Goal: Find specific page/section: Find specific page/section

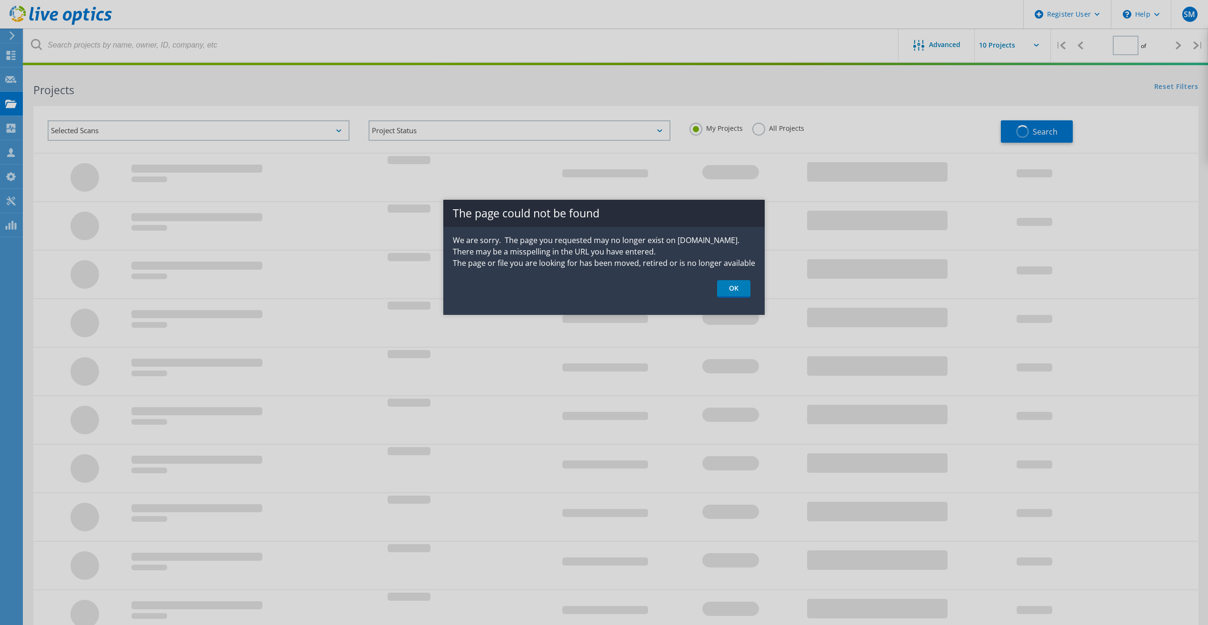
type input "1"
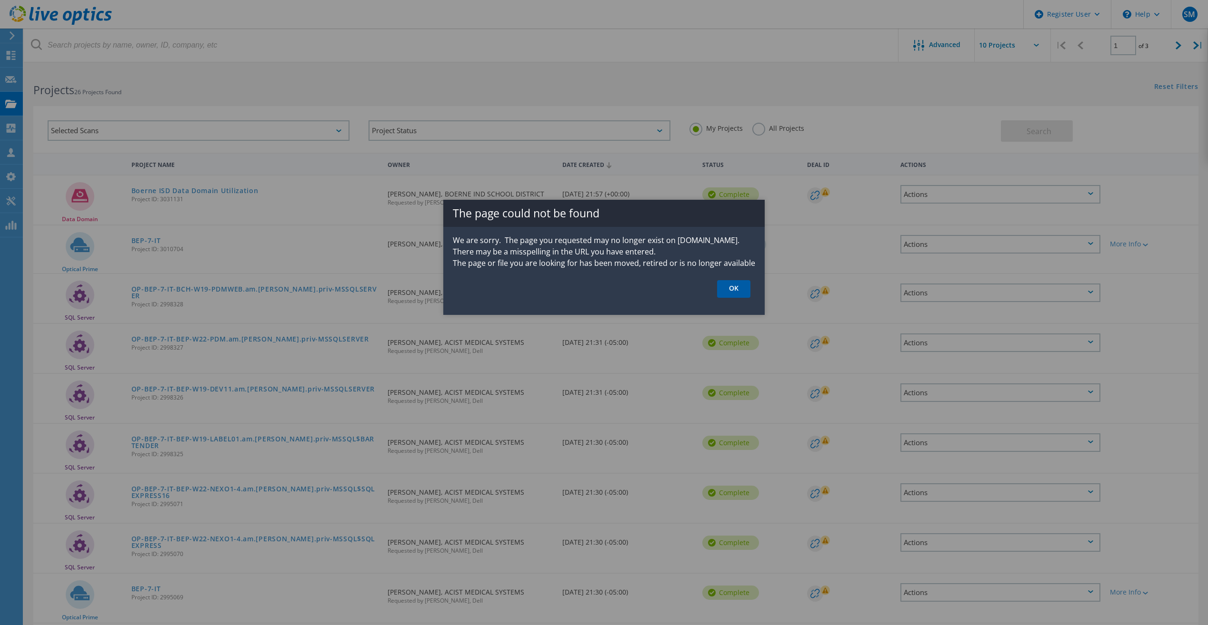
click at [725, 286] on link "OK" at bounding box center [733, 289] width 33 height 18
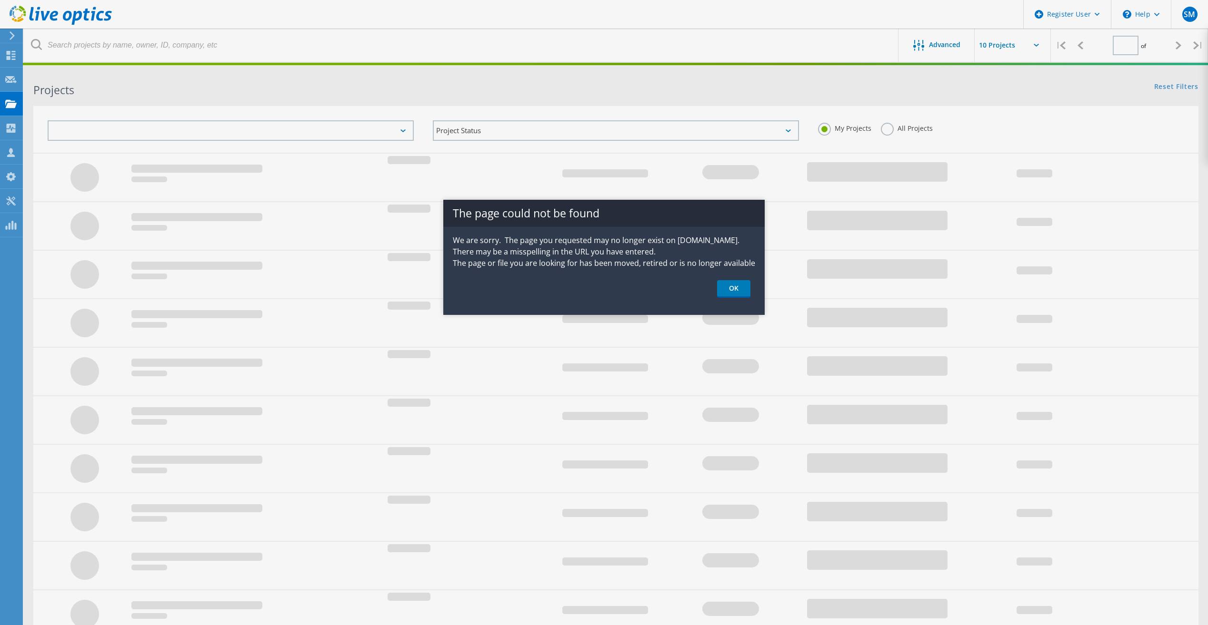
type input "1"
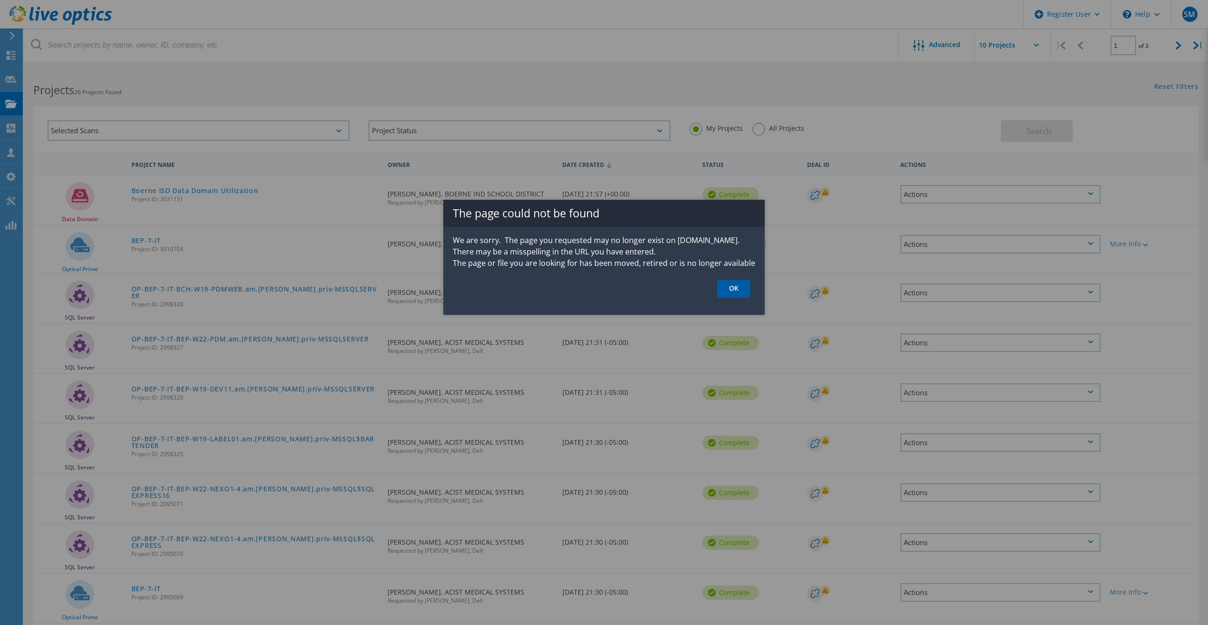
click at [723, 296] on link "OK" at bounding box center [733, 289] width 33 height 18
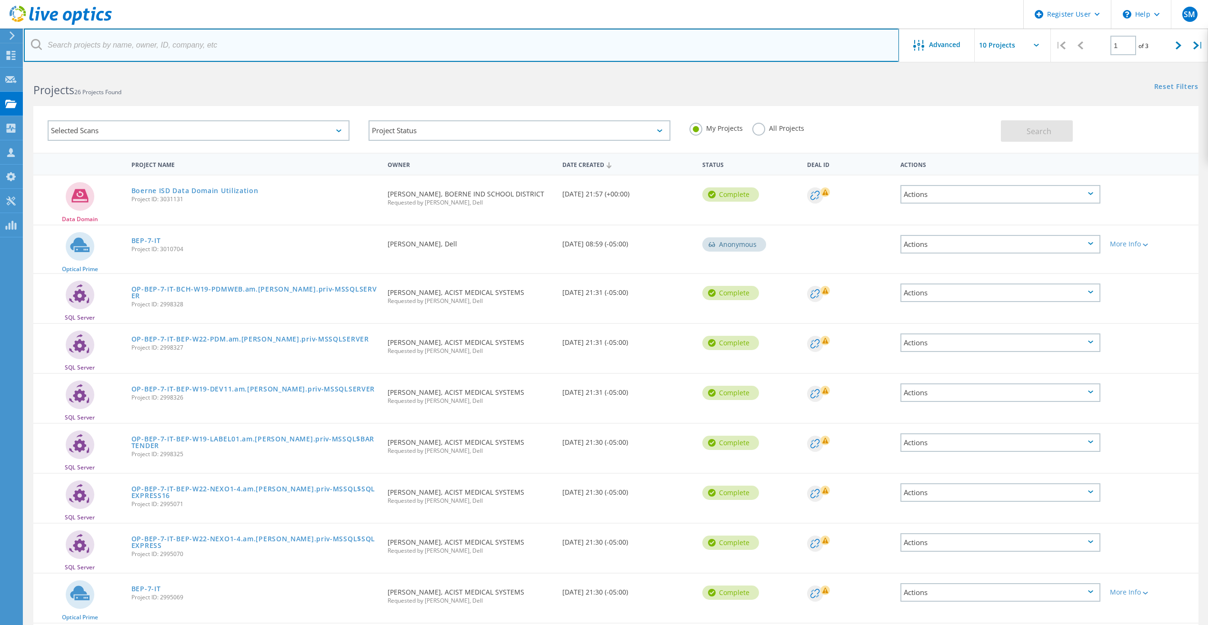
click at [172, 41] on input "text" at bounding box center [461, 45] width 875 height 33
type input "3015355"
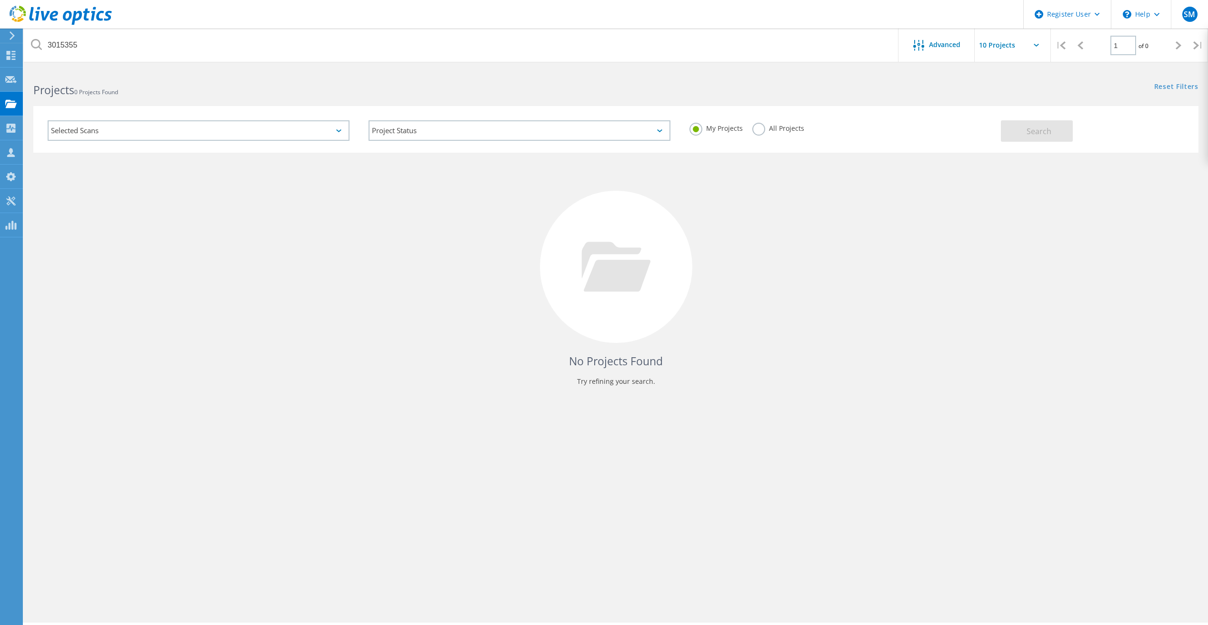
click at [761, 129] on label "All Projects" at bounding box center [778, 127] width 52 height 9
click at [0, 0] on input "All Projects" at bounding box center [0, 0] width 0 height 0
click at [1019, 127] on button "Search" at bounding box center [1036, 130] width 72 height 21
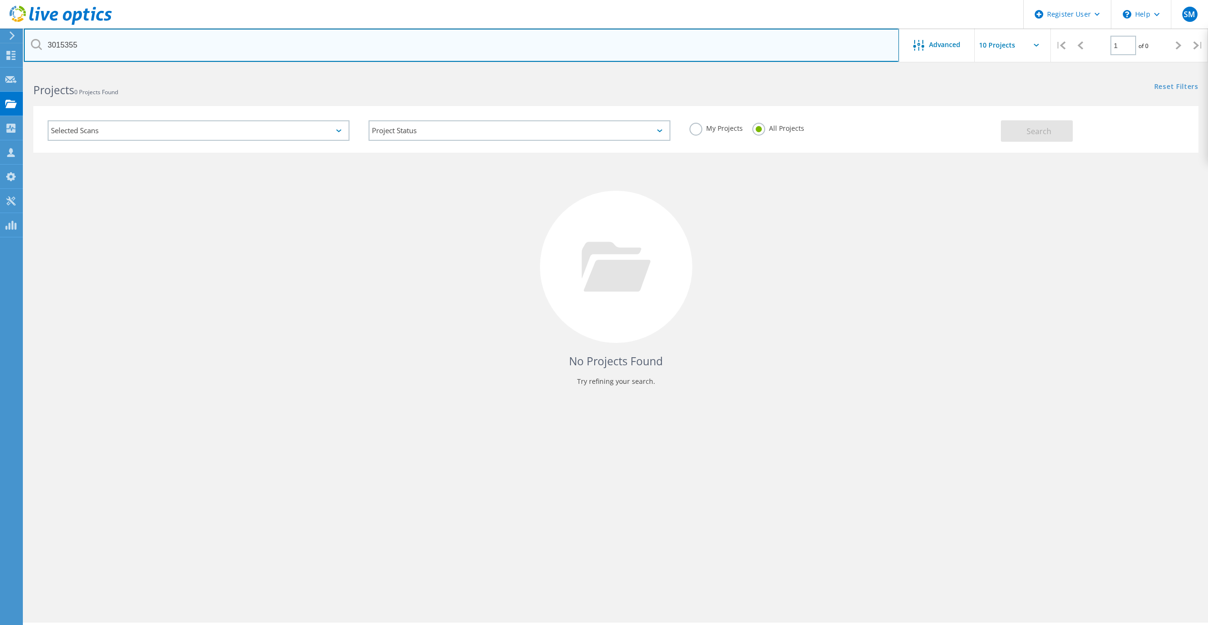
drag, startPoint x: 106, startPoint y: 45, endPoint x: 35, endPoint y: 42, distance: 71.5
click at [35, 42] on div "3015355" at bounding box center [461, 45] width 874 height 33
paste input "[EMAIL_ADDRESS][DOMAIN_NAME]"
type input "[EMAIL_ADDRESS][DOMAIN_NAME]"
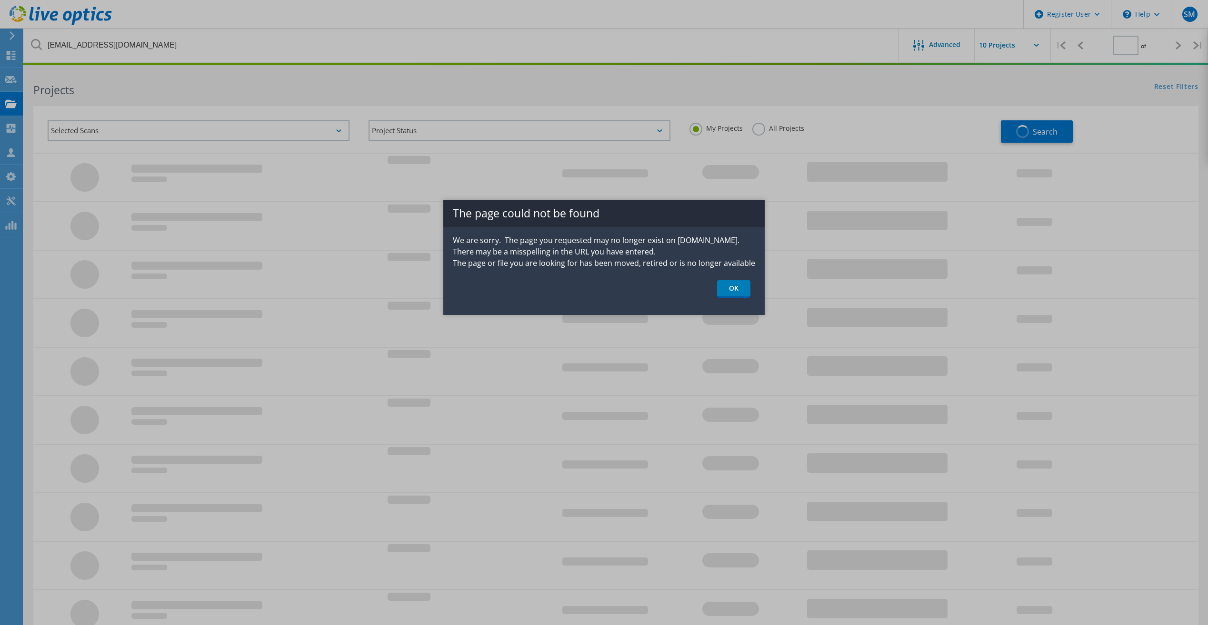
type input "1"
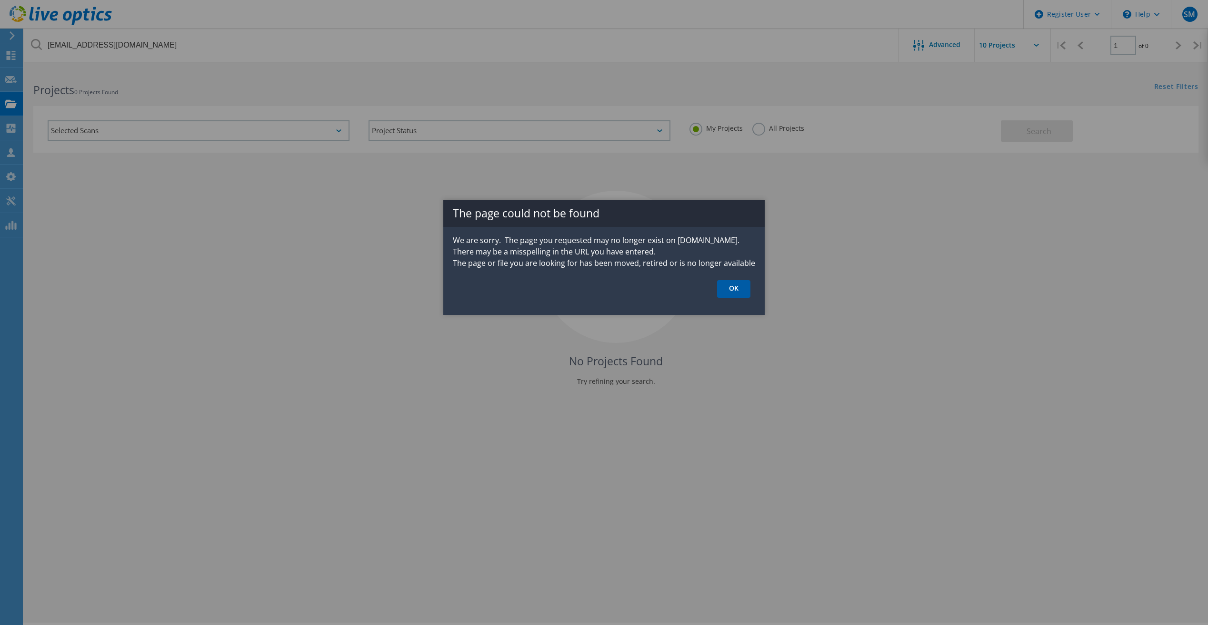
click at [741, 289] on link "OK" at bounding box center [733, 289] width 33 height 18
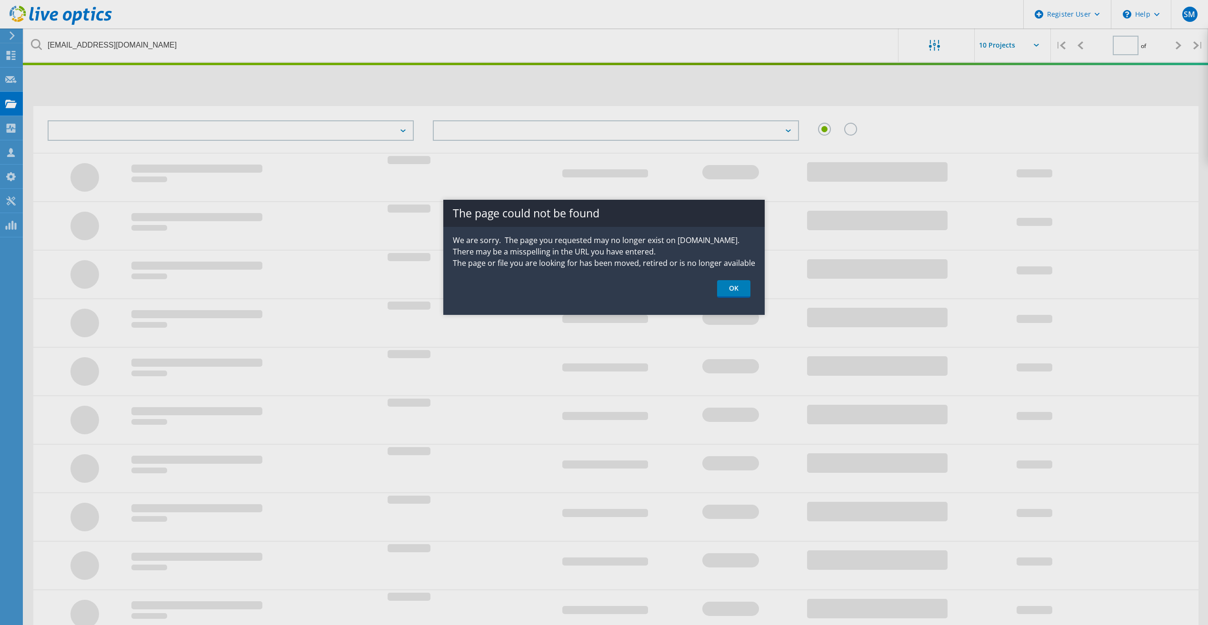
type input "1"
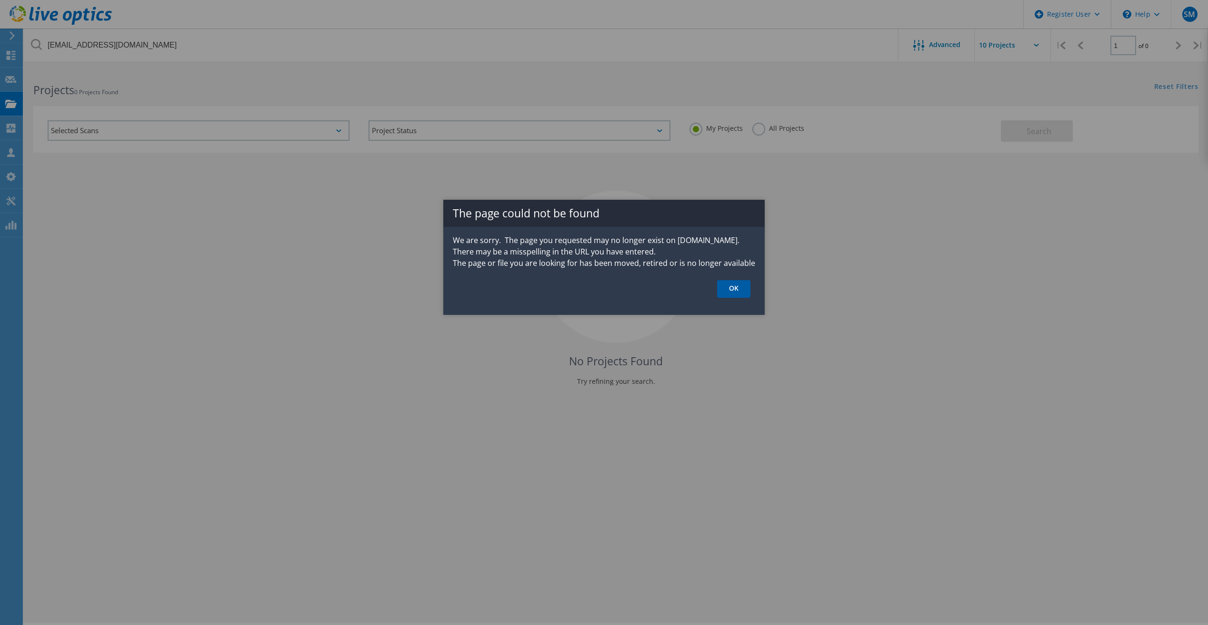
click at [723, 284] on link "OK" at bounding box center [733, 289] width 33 height 18
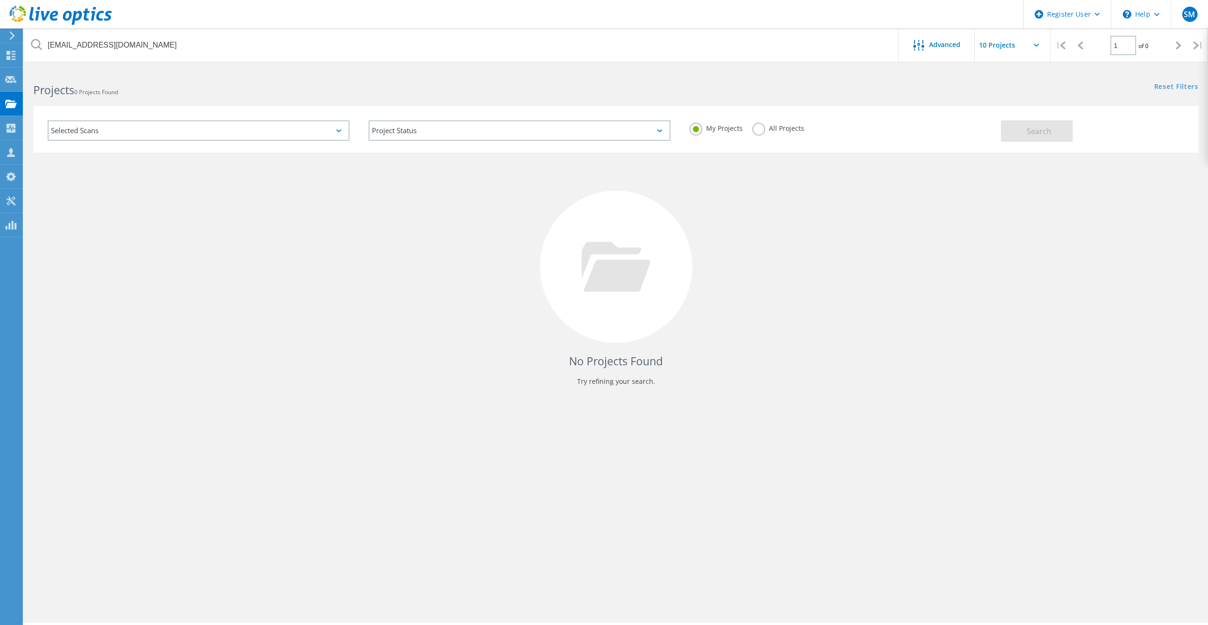
click at [8, 15] on div at bounding box center [56, 14] width 112 height 29
click at [16, 11] on icon at bounding box center [61, 16] width 102 height 20
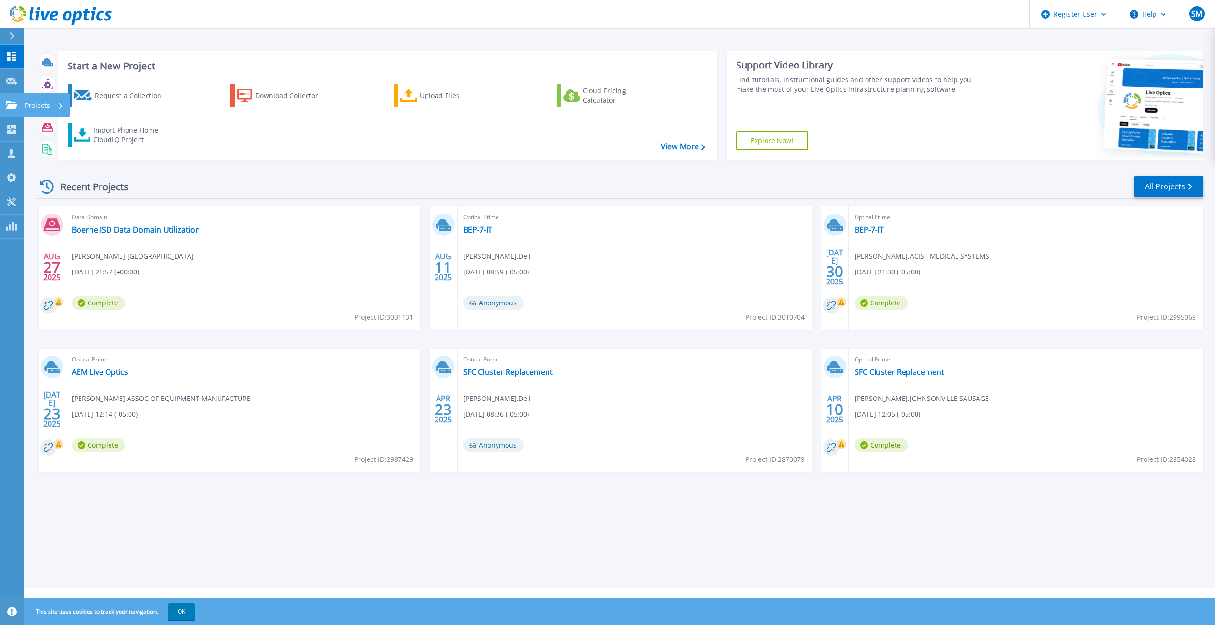
click at [14, 105] on icon at bounding box center [11, 105] width 11 height 8
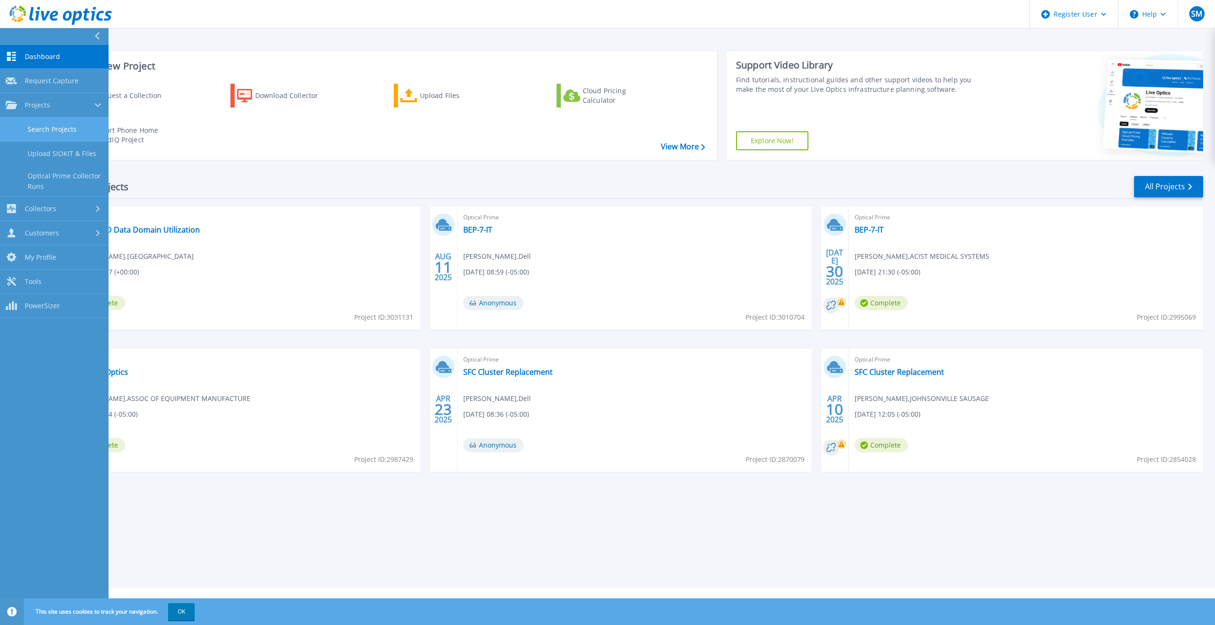
click at [26, 126] on link "Search Projects" at bounding box center [54, 130] width 109 height 24
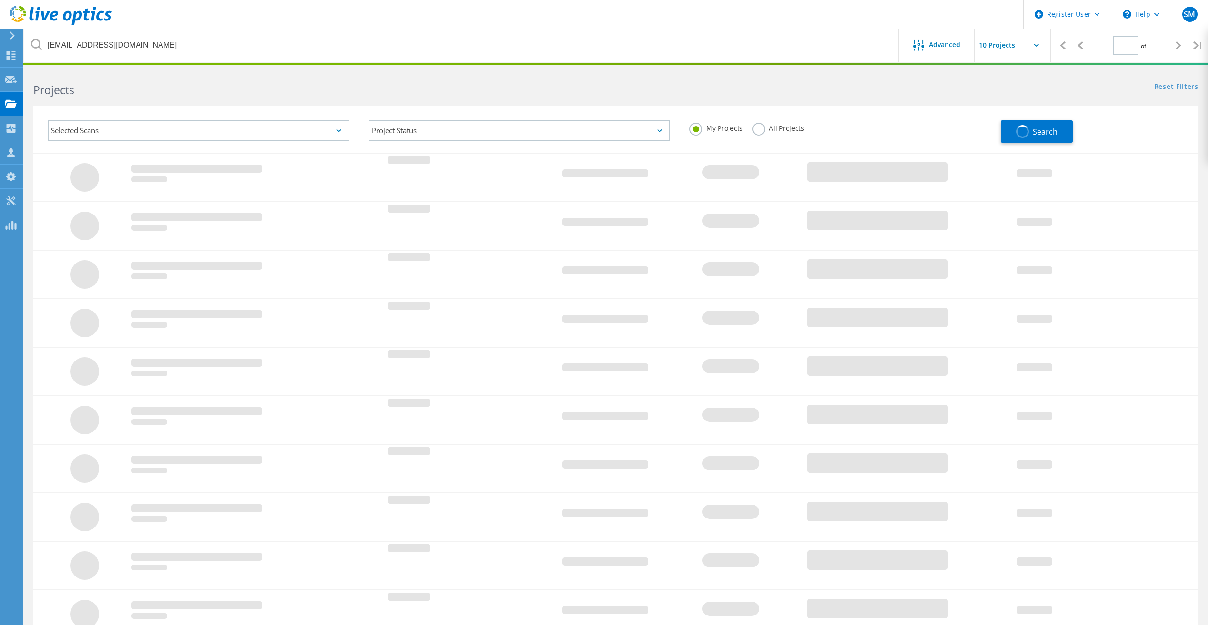
type input "1"
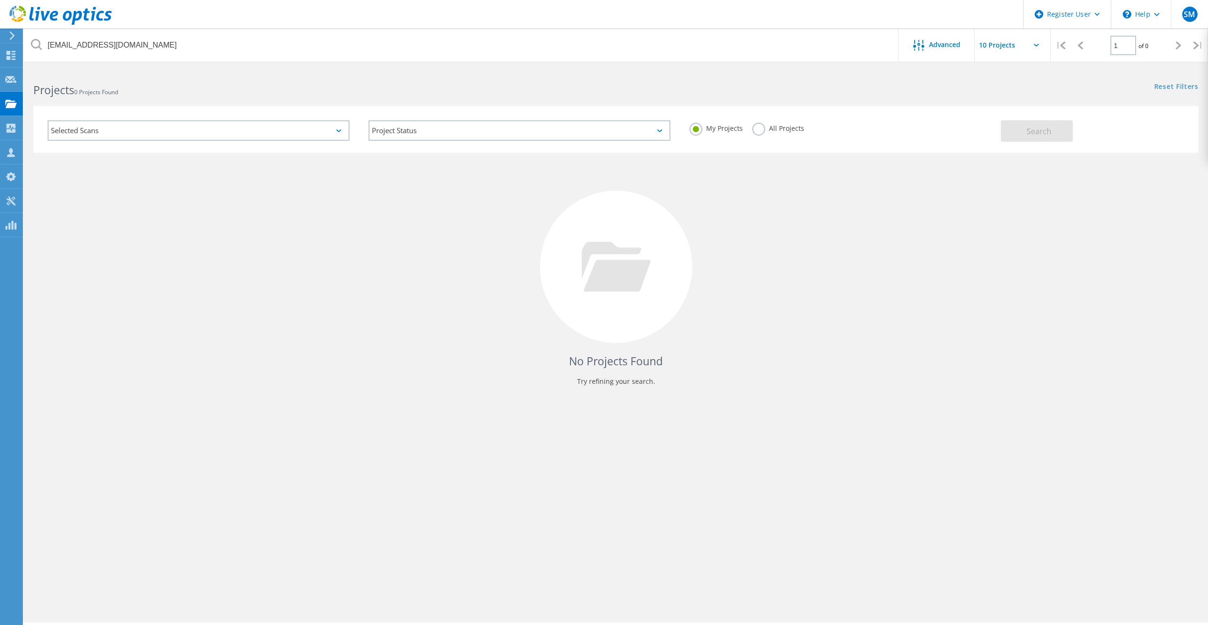
click at [56, 9] on icon at bounding box center [61, 16] width 102 height 20
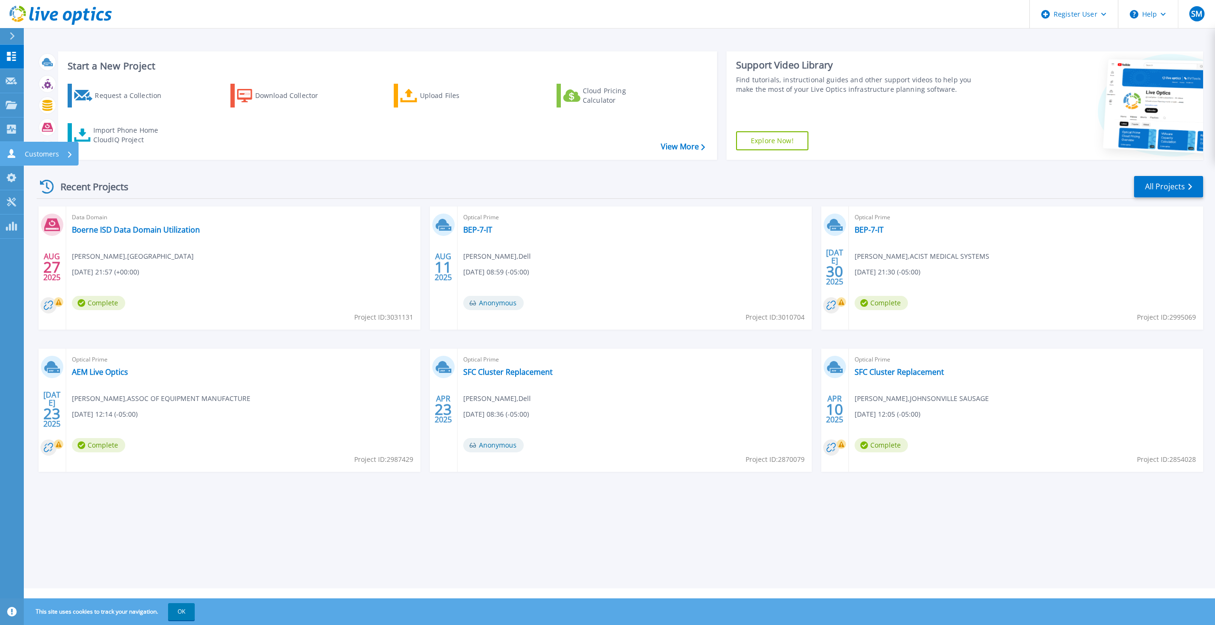
click at [13, 154] on icon at bounding box center [11, 153] width 11 height 9
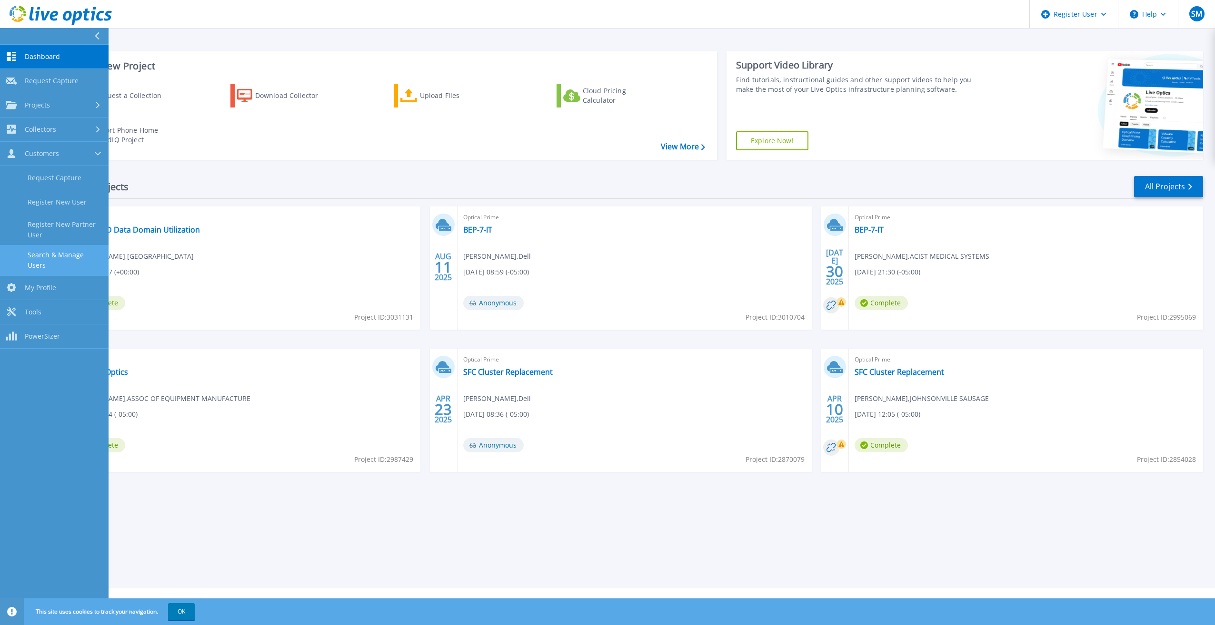
click at [67, 252] on link "Search & Manage Users" at bounding box center [54, 260] width 109 height 30
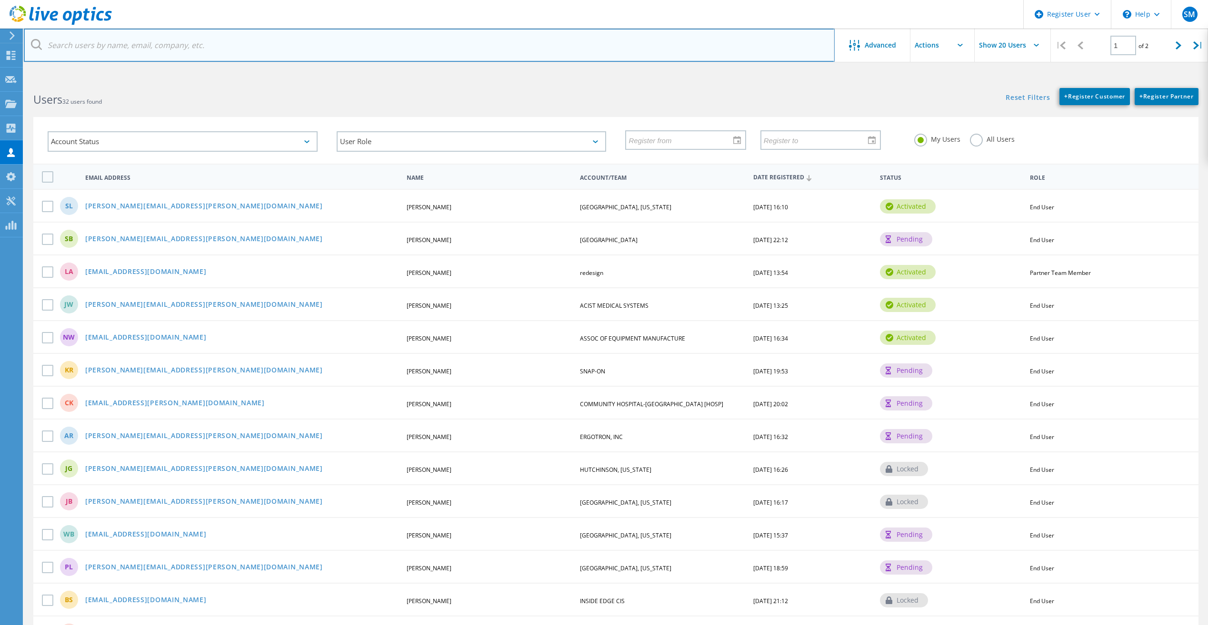
click at [144, 55] on input "text" at bounding box center [429, 45] width 811 height 33
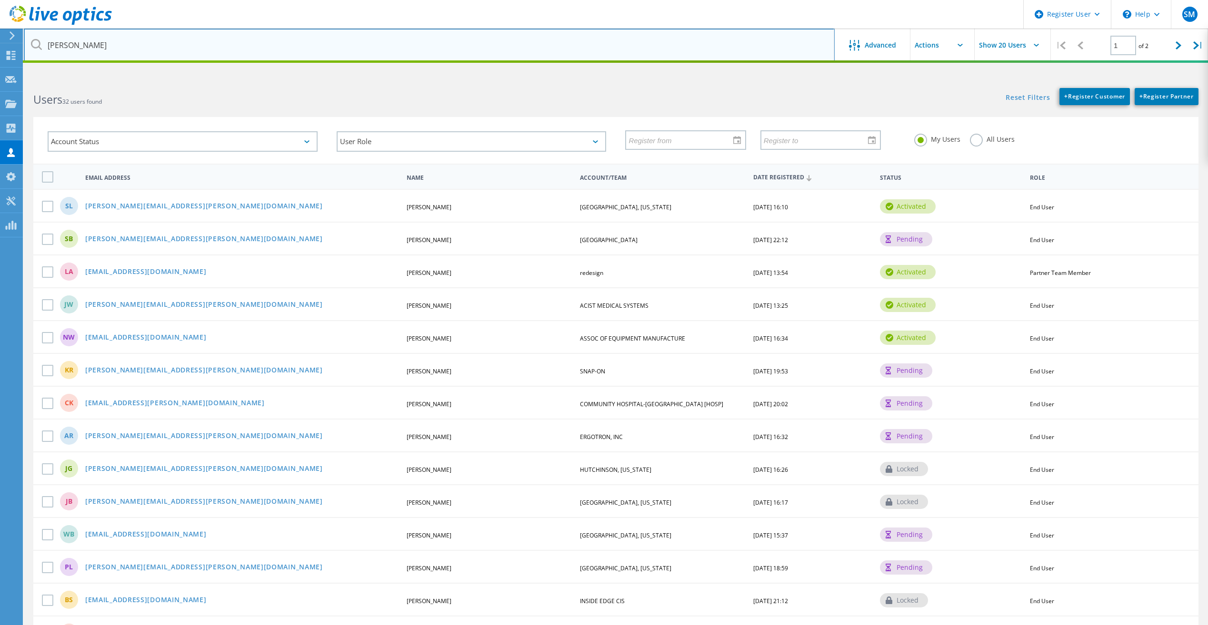
type input "vance robinson"
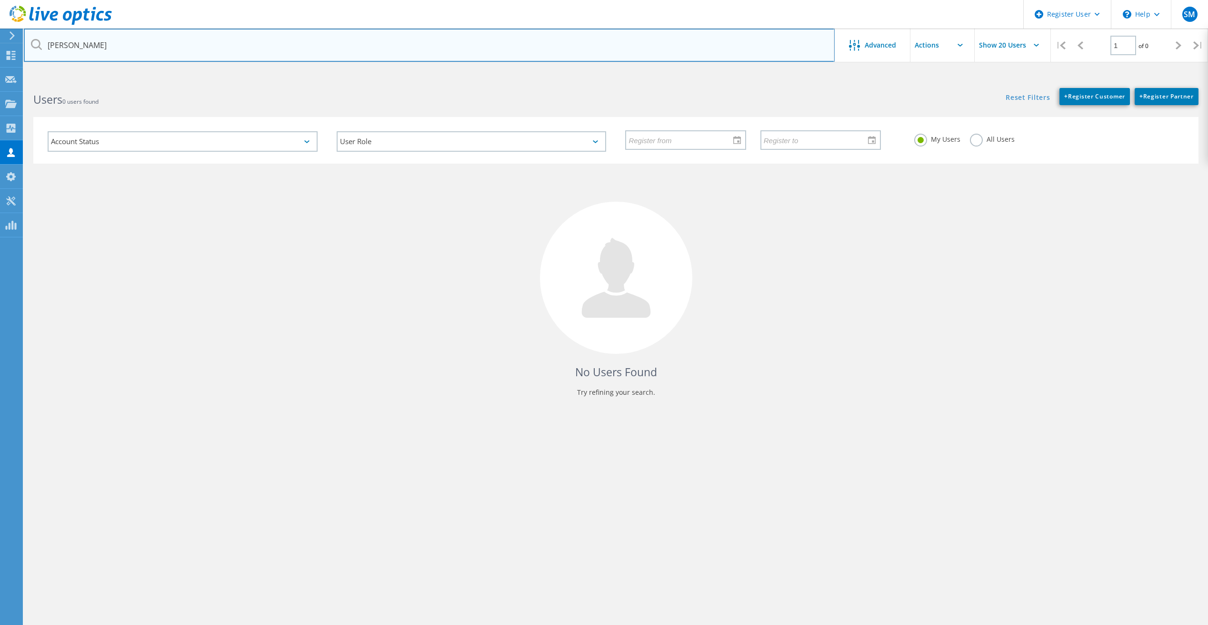
drag, startPoint x: 141, startPoint y: 47, endPoint x: 26, endPoint y: 45, distance: 115.2
click at [26, 45] on input "vance robinson" at bounding box center [429, 45] width 811 height 33
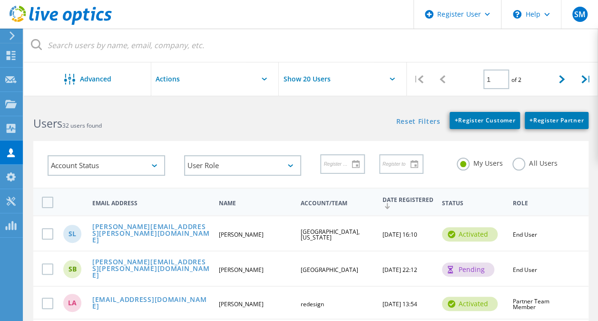
click at [62, 20] on icon at bounding box center [61, 16] width 102 height 20
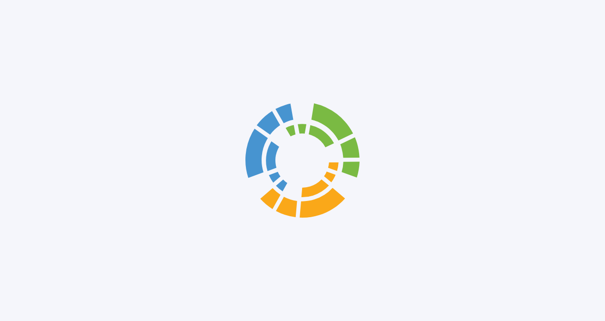
click at [70, 52] on div at bounding box center [302, 160] width 605 height 321
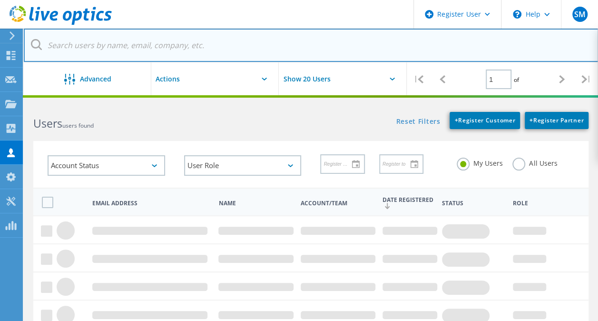
click at [93, 48] on input "text" at bounding box center [311, 45] width 575 height 33
paste input "725393050"
type input "725393050"
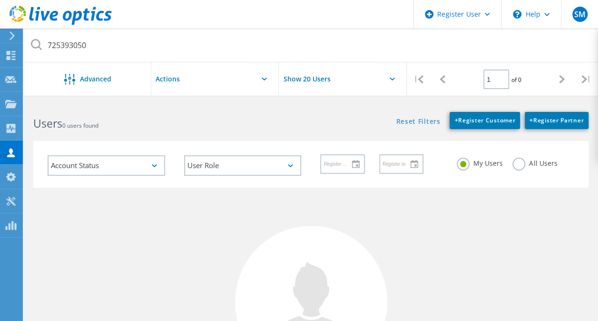
click at [522, 162] on label "All Users" at bounding box center [535, 162] width 45 height 9
click at [0, 0] on input "All Users" at bounding box center [0, 0] width 0 height 0
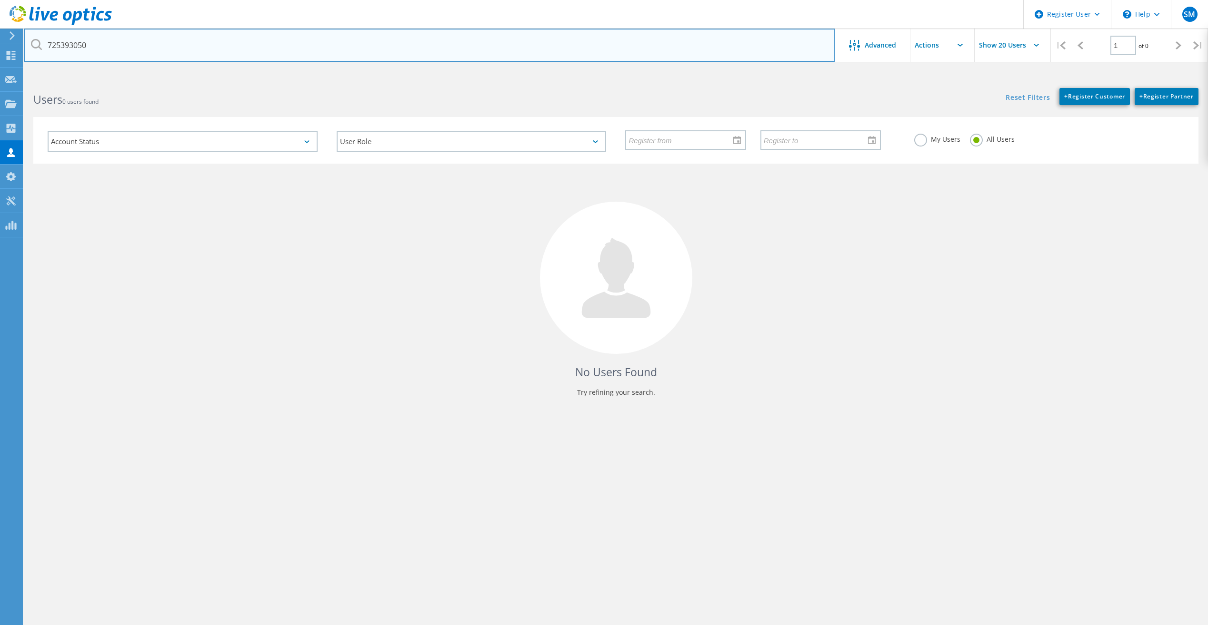
click at [109, 31] on input "725393050" at bounding box center [429, 45] width 811 height 33
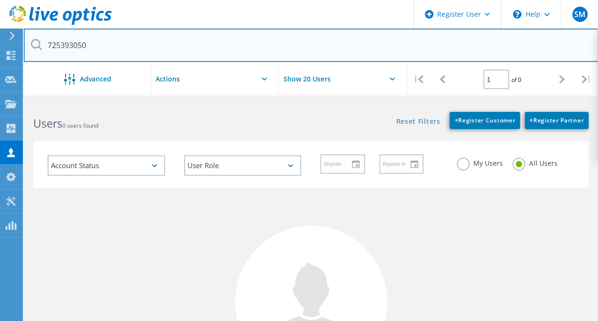
click at [100, 30] on input "725393050" at bounding box center [311, 45] width 575 height 33
drag, startPoint x: 100, startPoint y: 40, endPoint x: 15, endPoint y: 43, distance: 85.2
click at [15, 102] on div "Register User \n Help Explore Helpful Articles Contact Support SM Dell User Sam…" at bounding box center [299, 289] width 598 height 374
drag, startPoint x: 48, startPoint y: 45, endPoint x: 103, endPoint y: 49, distance: 54.8
click at [103, 49] on input "725393050" at bounding box center [311, 45] width 575 height 33
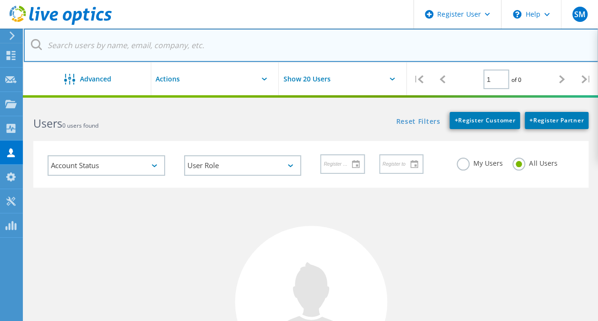
paste input "vancerobinson@desotoregional.com"
type input "vancerobinson@desotoregional.com"
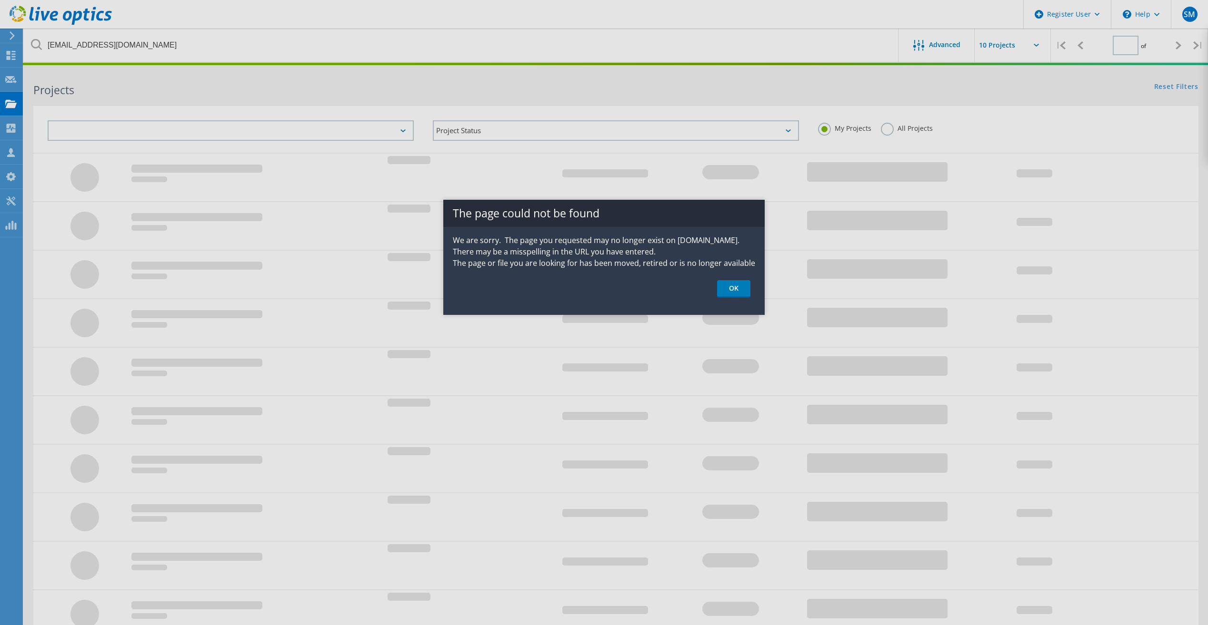
type input "1"
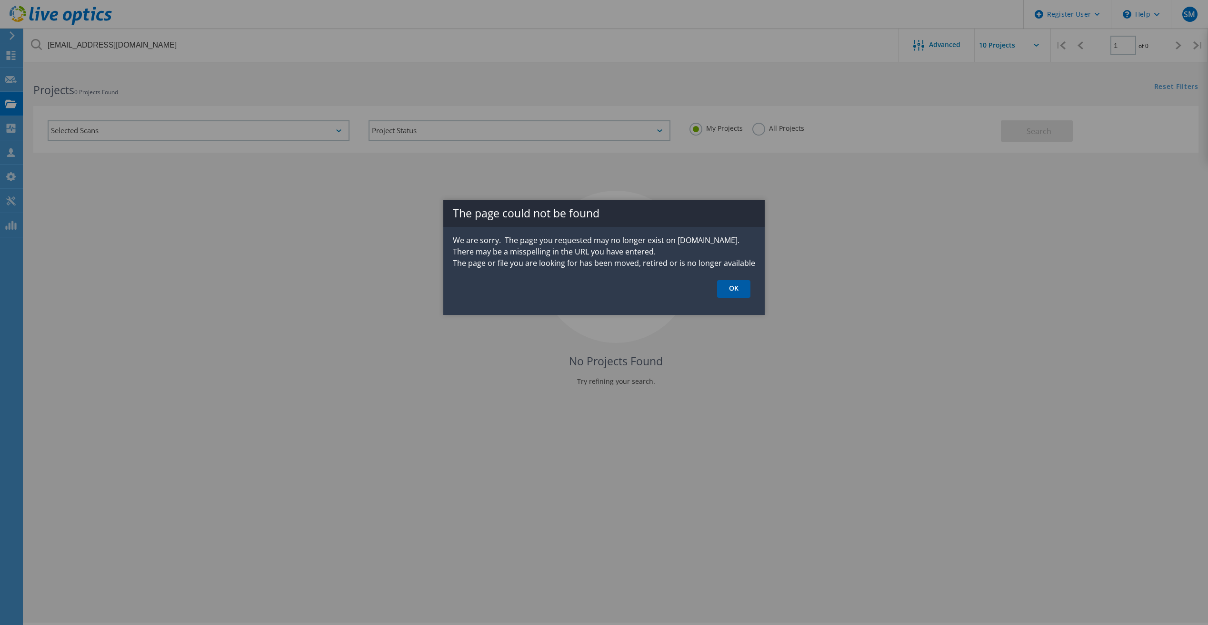
click at [727, 284] on link "OK" at bounding box center [733, 289] width 33 height 18
click at [727, 284] on div at bounding box center [604, 312] width 1208 height 625
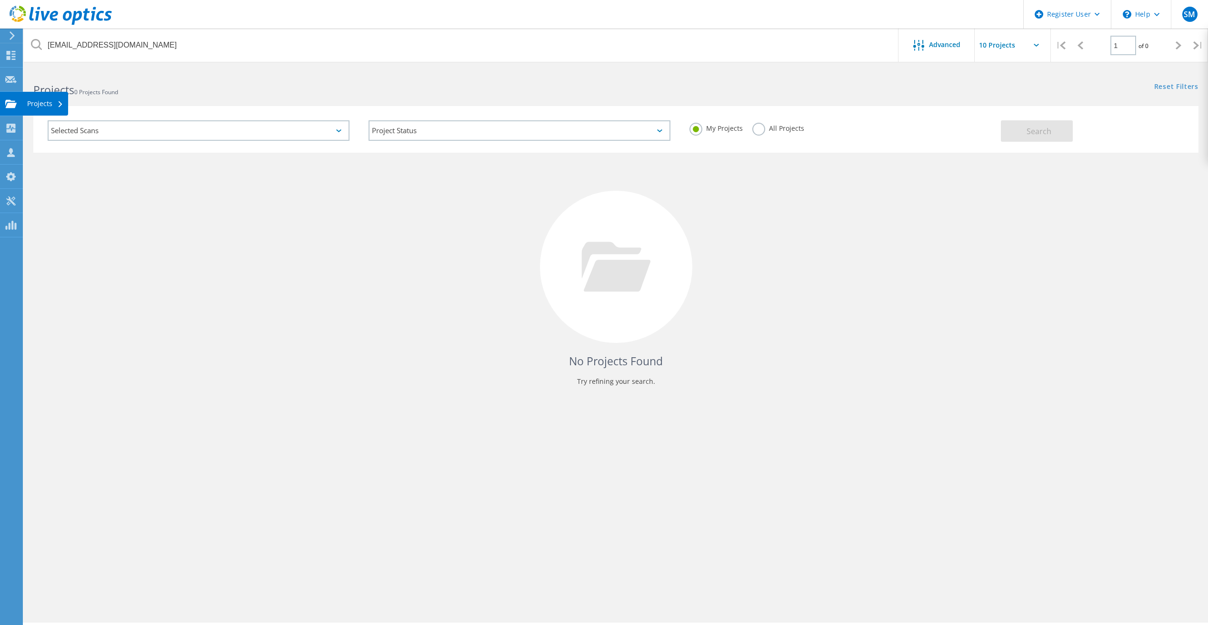
click at [6, 104] on use at bounding box center [10, 103] width 11 height 8
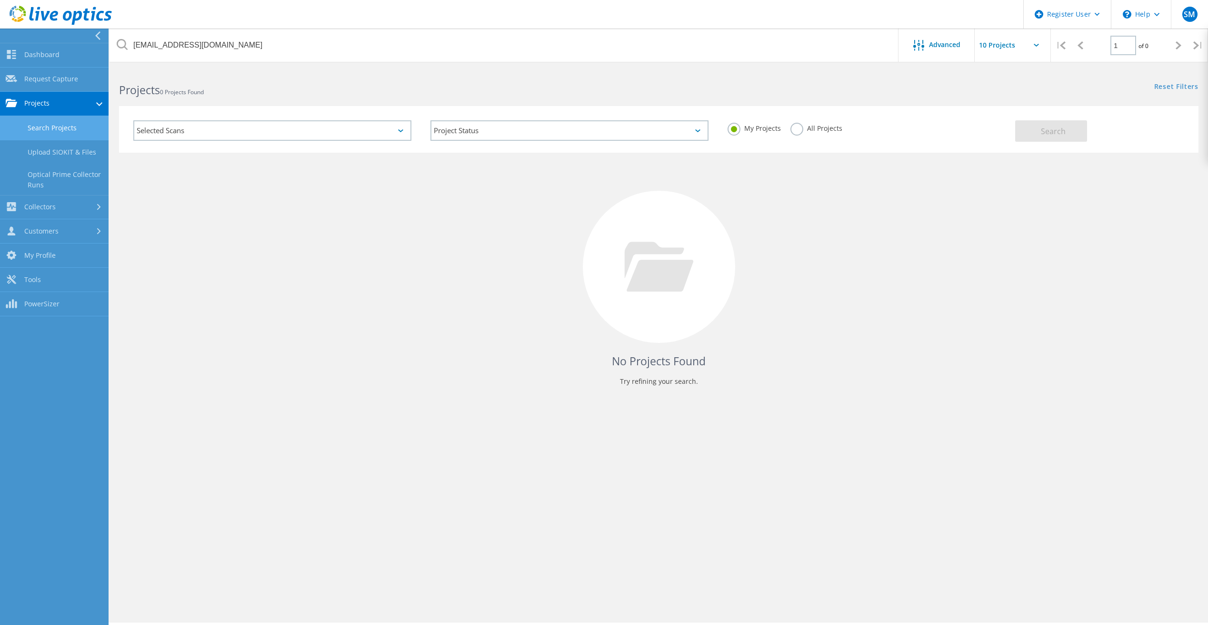
click at [69, 132] on link "Search Projects" at bounding box center [54, 128] width 109 height 24
click at [59, 126] on link "Search Projects" at bounding box center [54, 128] width 109 height 24
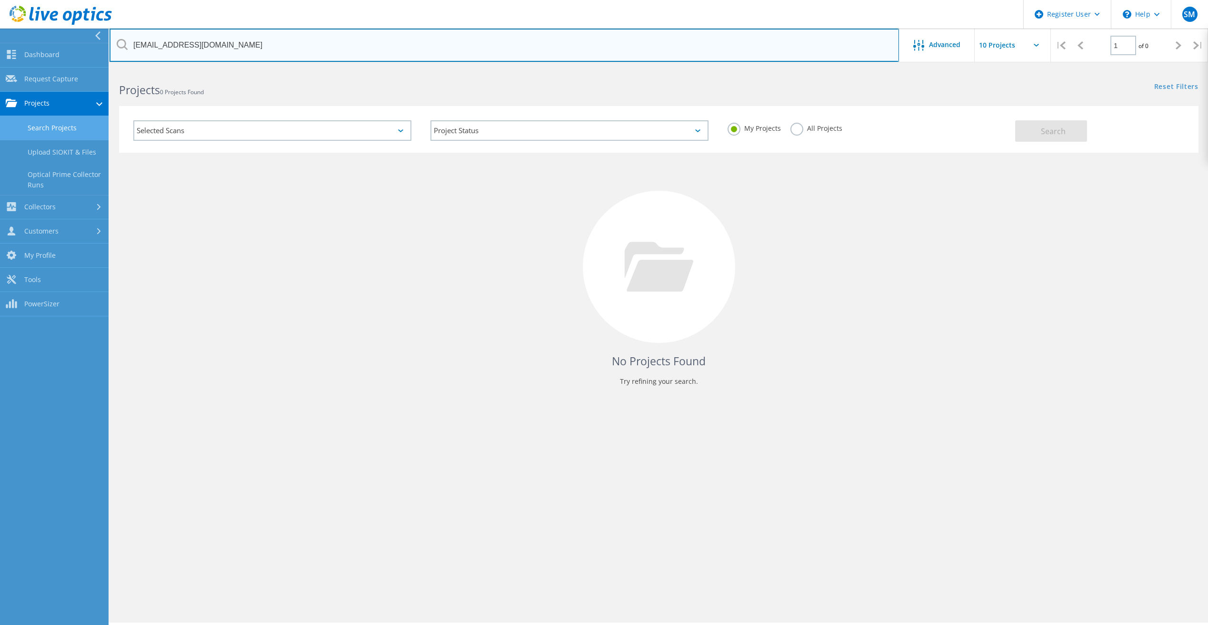
click at [274, 40] on input "[EMAIL_ADDRESS][DOMAIN_NAME]" at bounding box center [503, 45] width 789 height 33
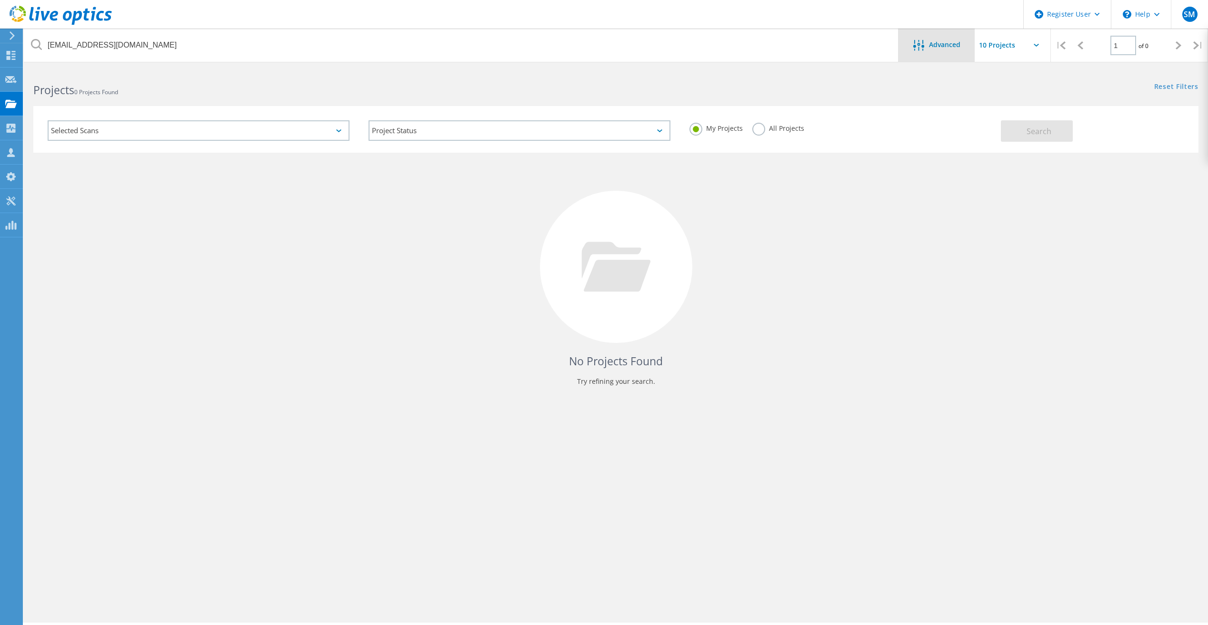
click at [942, 38] on div "Advanced" at bounding box center [936, 45] width 76 height 33
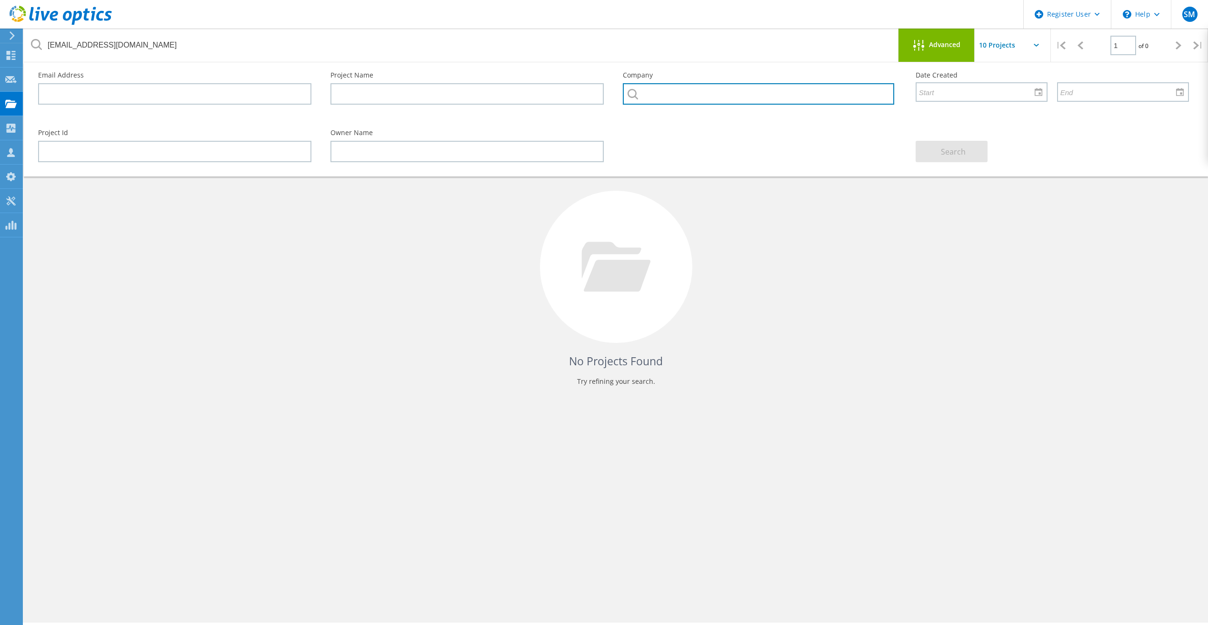
click at [682, 96] on input "text" at bounding box center [758, 93] width 271 height 21
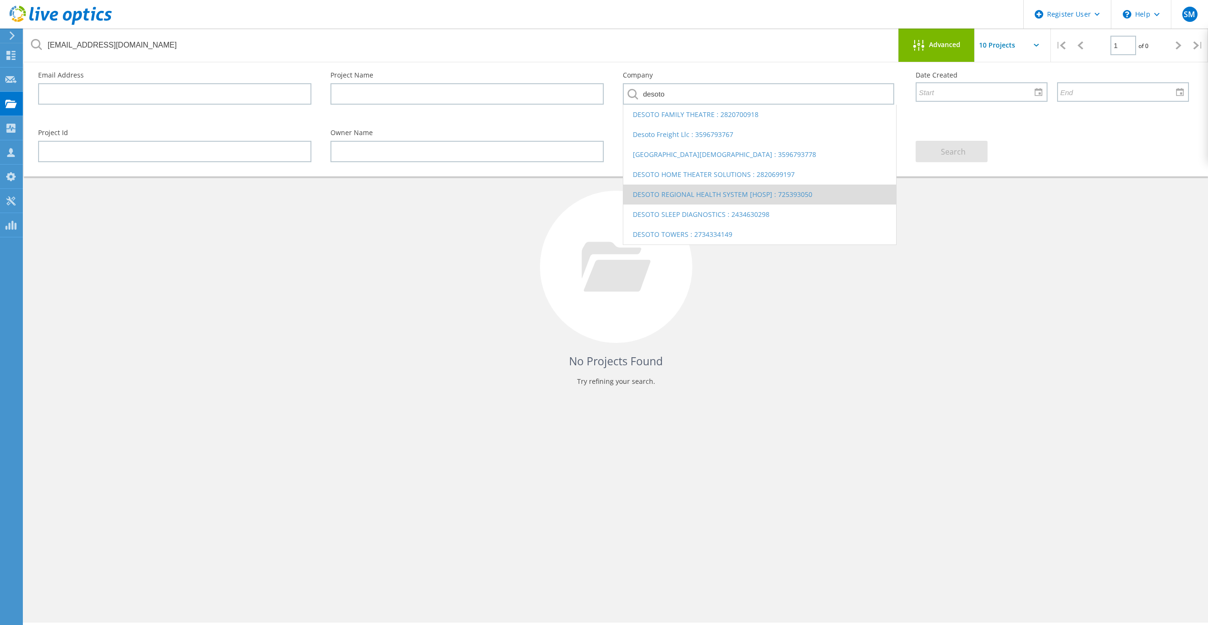
click at [702, 188] on li "DESOTO REGIONAL HEALTH SYSTEM [HOSP] : 725393050" at bounding box center [759, 195] width 272 height 20
type input "DESOTO REGIONAL HEALTH SYSTEM [HOSP] : 725393050"
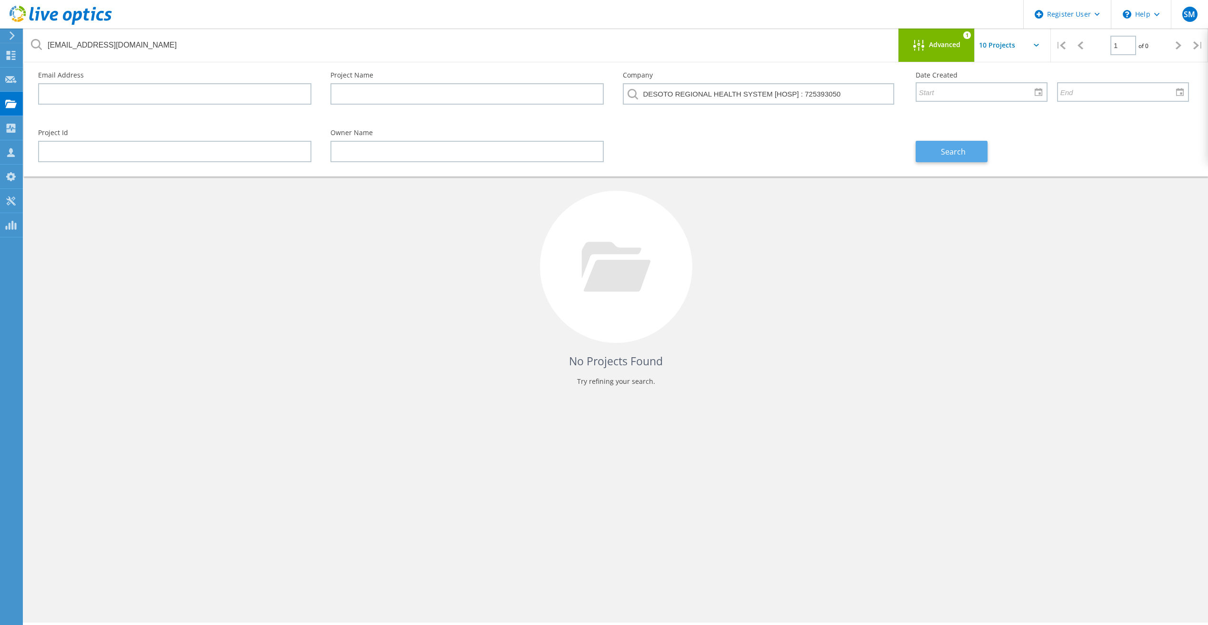
click at [950, 158] on button "Search" at bounding box center [951, 151] width 72 height 21
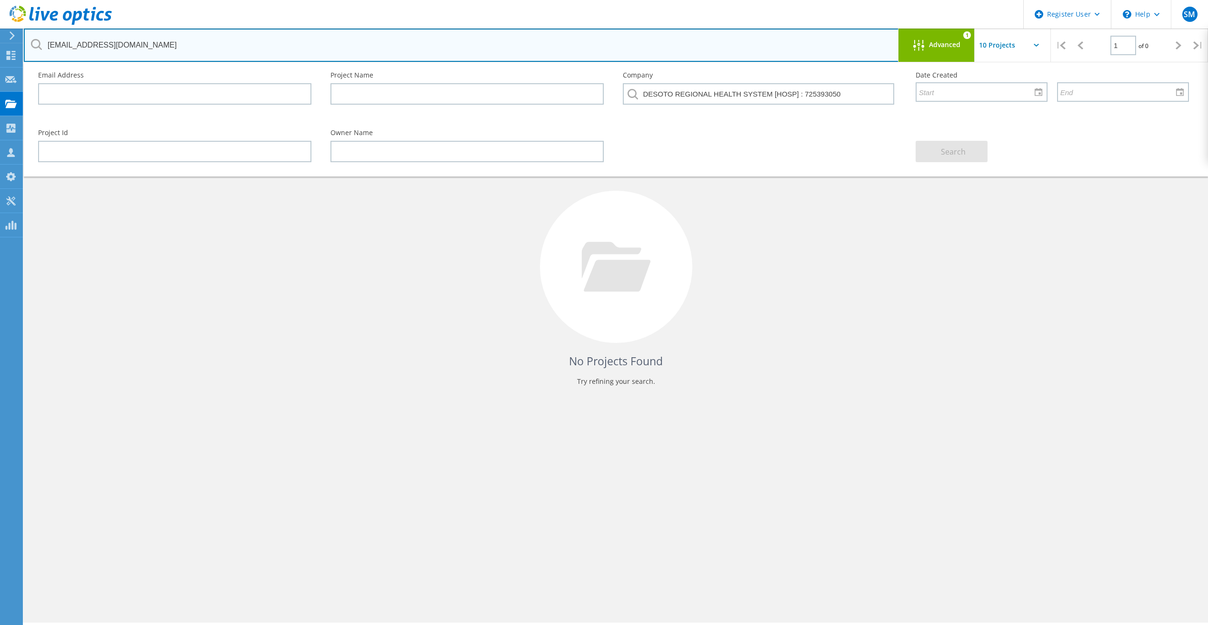
click at [883, 42] on input "[EMAIL_ADDRESS][DOMAIN_NAME]" at bounding box center [461, 45] width 875 height 33
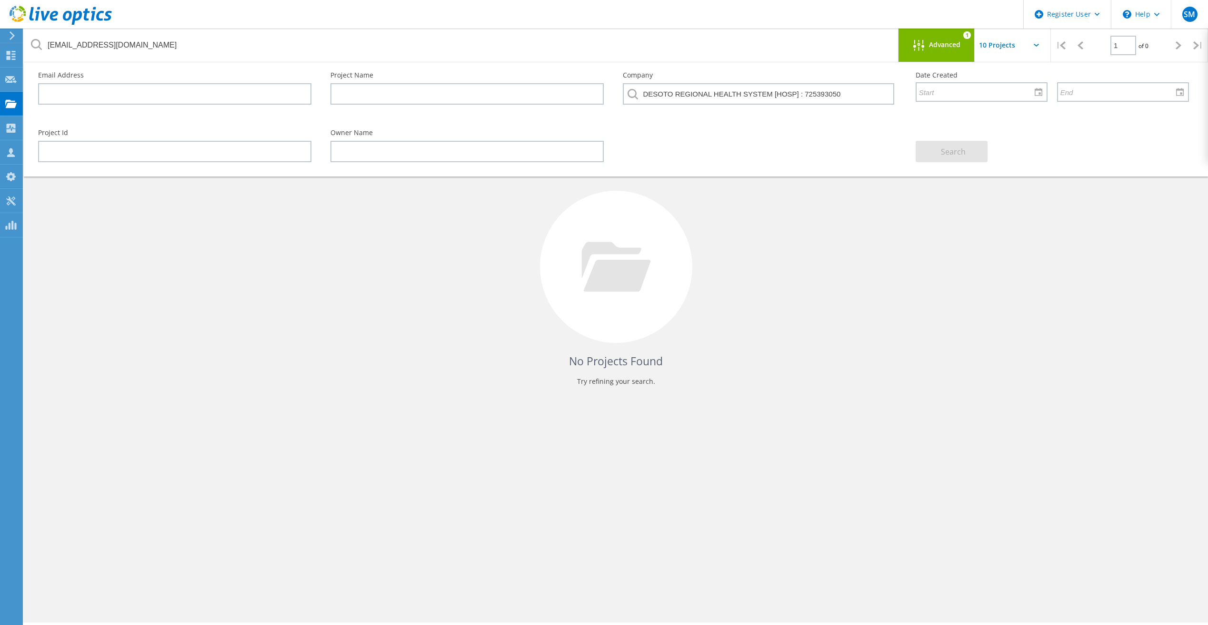
click at [976, 39] on input "text" at bounding box center [1021, 45] width 95 height 33
click at [955, 42] on span "Advanced" at bounding box center [944, 44] width 31 height 7
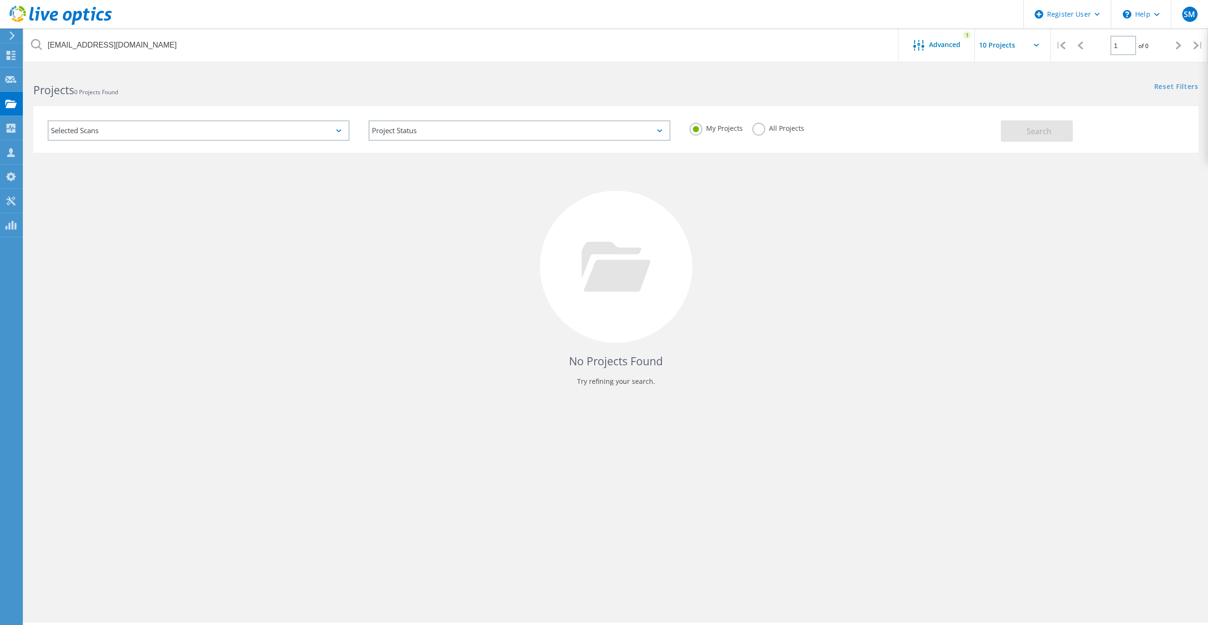
click at [784, 129] on label "All Projects" at bounding box center [778, 127] width 52 height 9
click at [0, 0] on input "All Projects" at bounding box center [0, 0] width 0 height 0
click at [1024, 125] on button "Search" at bounding box center [1036, 130] width 72 height 21
click at [960, 48] on div "Advanced" at bounding box center [936, 46] width 76 height 12
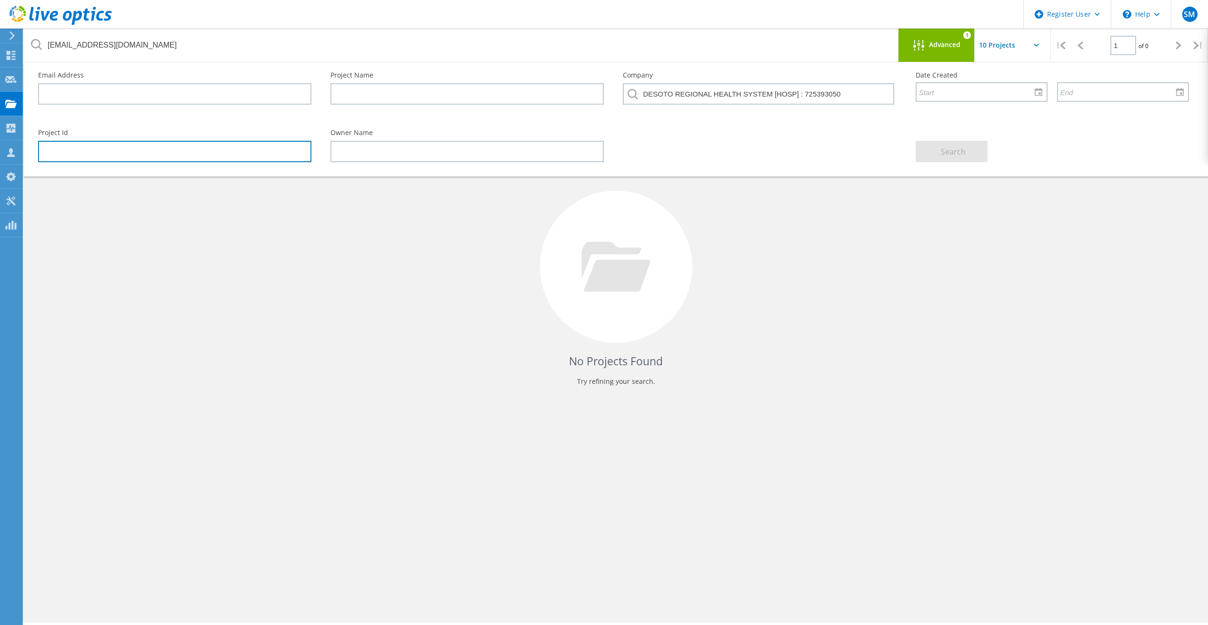
click at [133, 150] on input "text" at bounding box center [174, 151] width 273 height 21
type input "3015355"
click at [934, 149] on button "Search" at bounding box center [951, 151] width 72 height 21
click at [941, 49] on div "Advanced" at bounding box center [936, 46] width 76 height 12
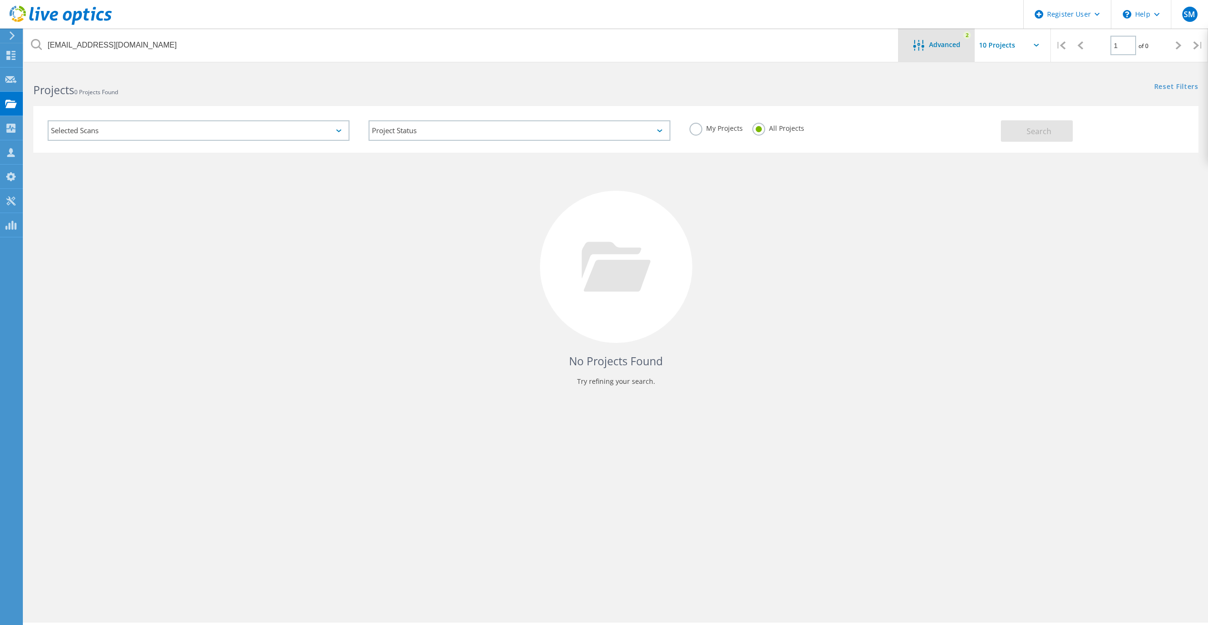
click at [941, 49] on div "Advanced" at bounding box center [936, 46] width 76 height 12
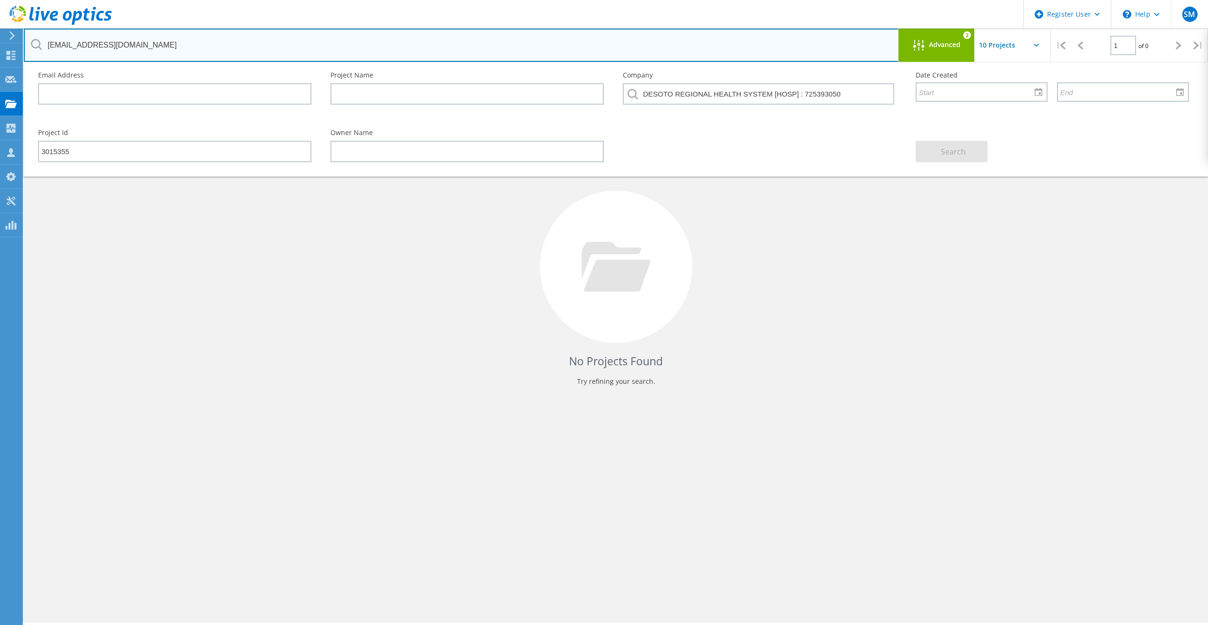
drag, startPoint x: 198, startPoint y: 47, endPoint x: 36, endPoint y: 48, distance: 161.4
click at [36, 48] on div "[EMAIL_ADDRESS][DOMAIN_NAME]" at bounding box center [461, 45] width 874 height 33
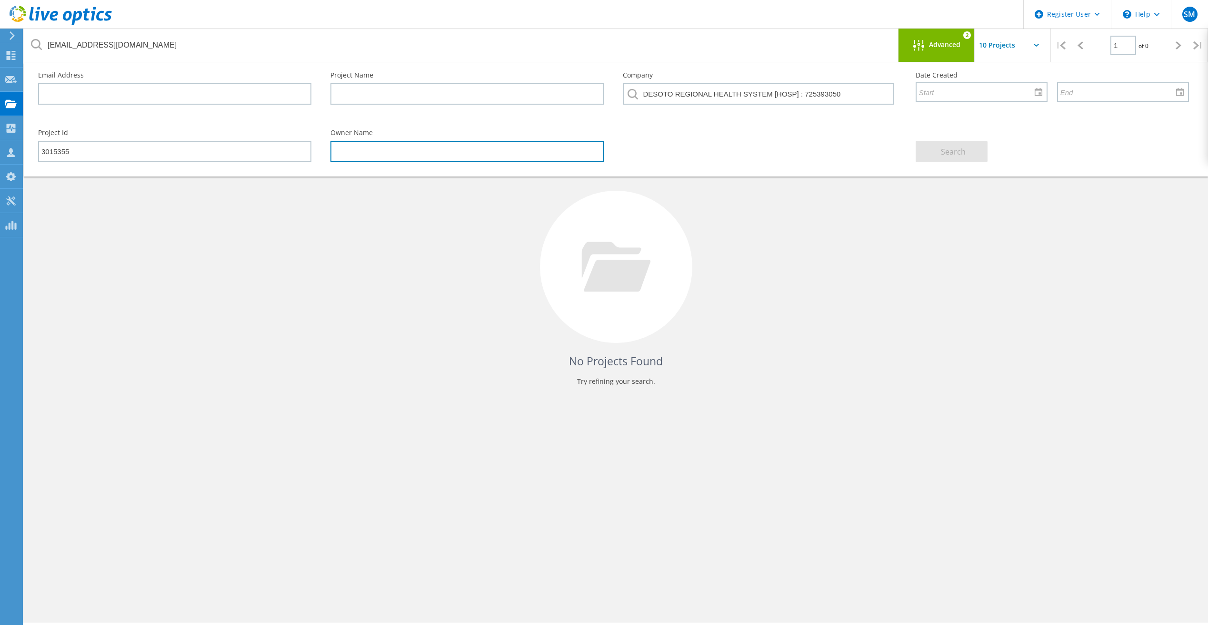
click at [381, 158] on input "text" at bounding box center [466, 151] width 273 height 21
paste input "[EMAIL_ADDRESS][DOMAIN_NAME]"
type input "[EMAIL_ADDRESS][DOMAIN_NAME]"
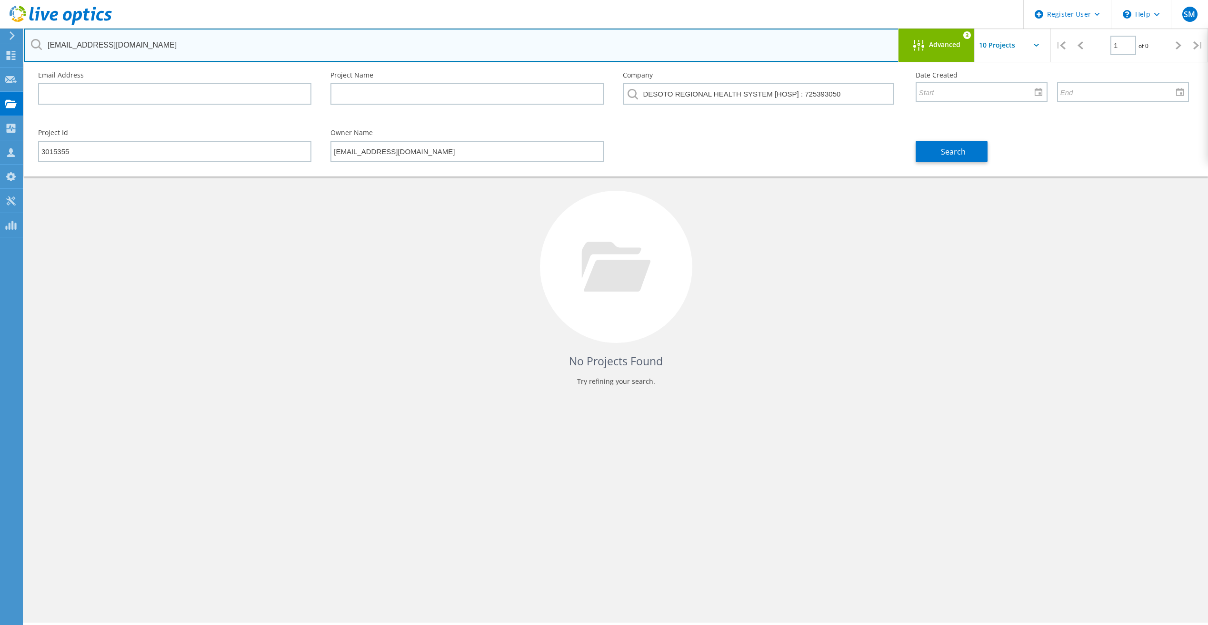
drag, startPoint x: 176, startPoint y: 42, endPoint x: 29, endPoint y: 37, distance: 147.6
click at [29, 37] on input "[EMAIL_ADDRESS][DOMAIN_NAME]" at bounding box center [461, 45] width 875 height 33
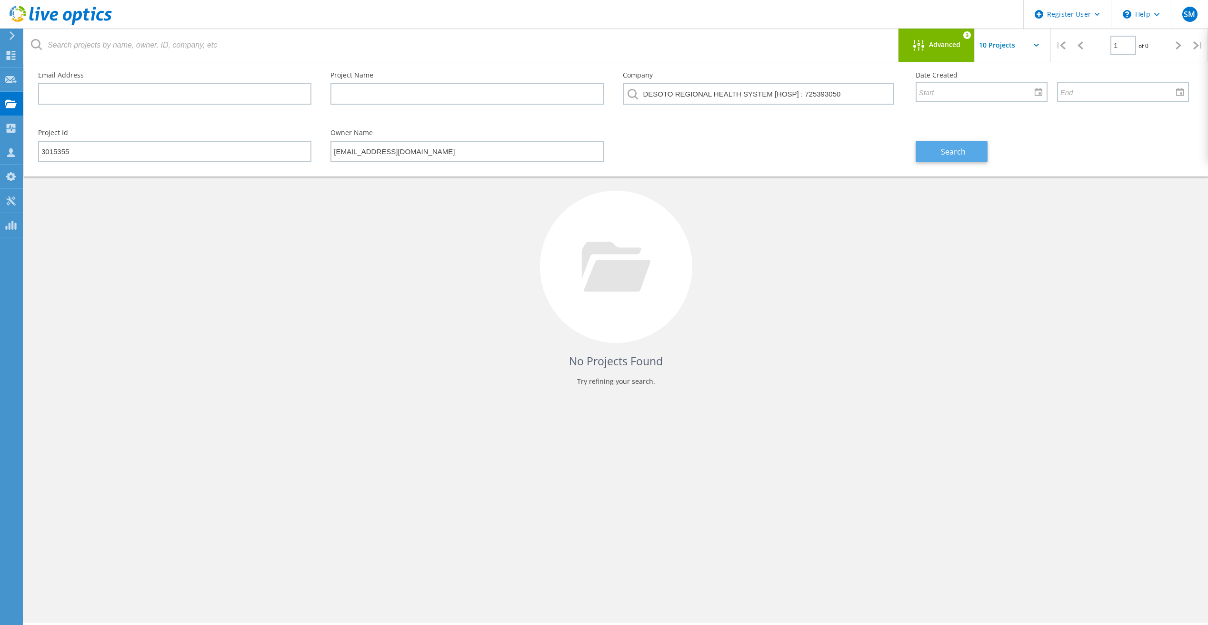
click at [962, 149] on span "Search" at bounding box center [952, 152] width 25 height 10
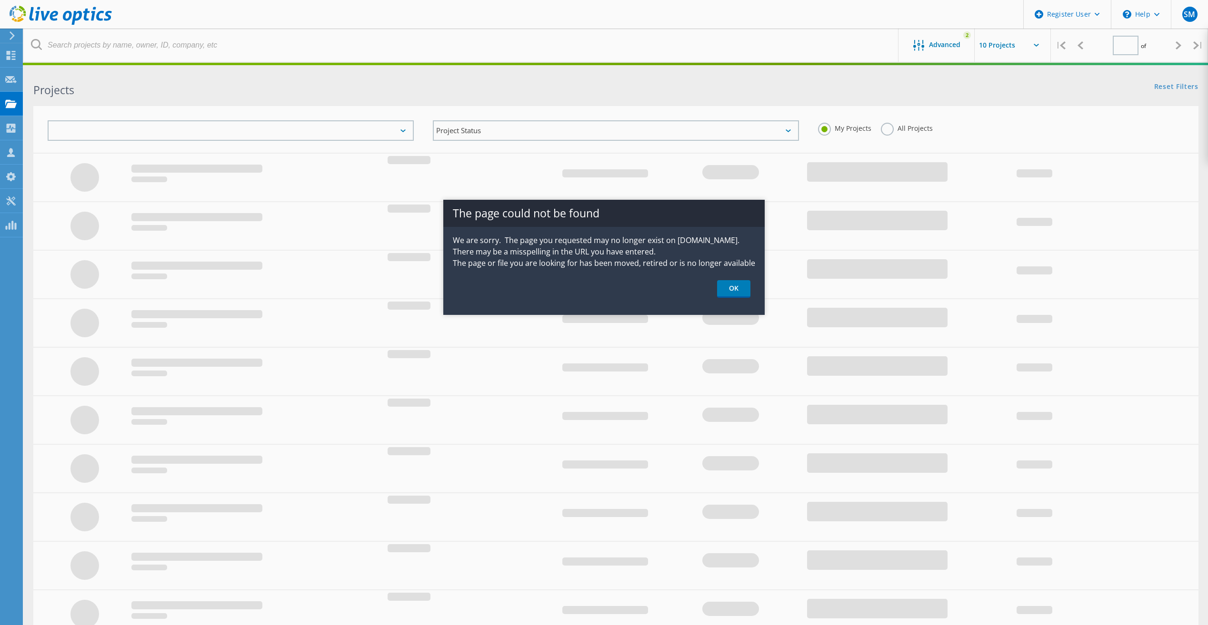
type input "1"
